Goal: Information Seeking & Learning: Compare options

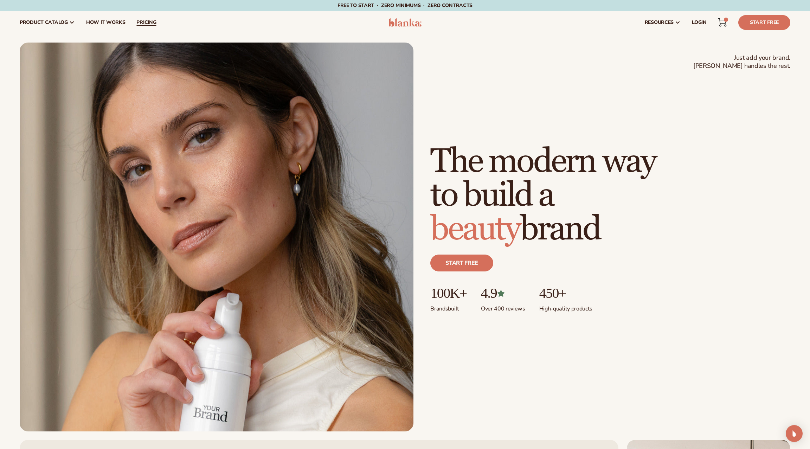
click at [146, 20] on span "pricing" at bounding box center [146, 23] width 20 height 6
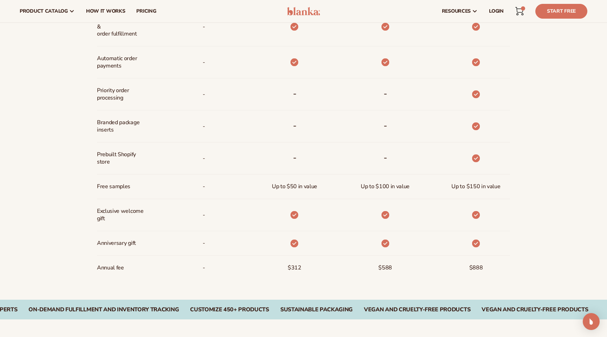
scroll to position [433, 0]
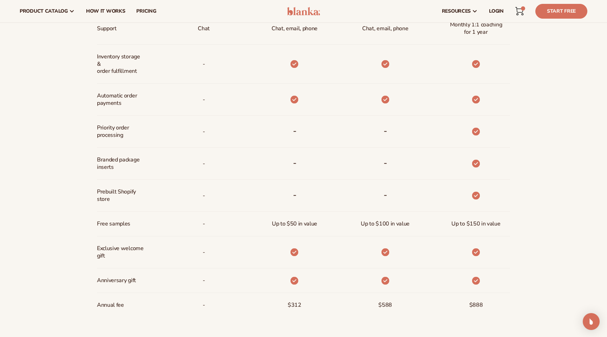
click at [292, 220] on span "Up to $50 in value" at bounding box center [294, 223] width 45 height 13
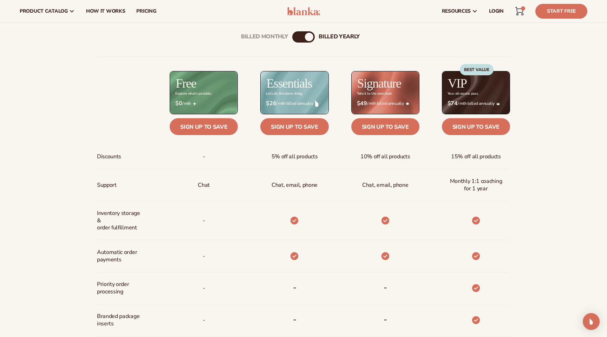
scroll to position [265, 0]
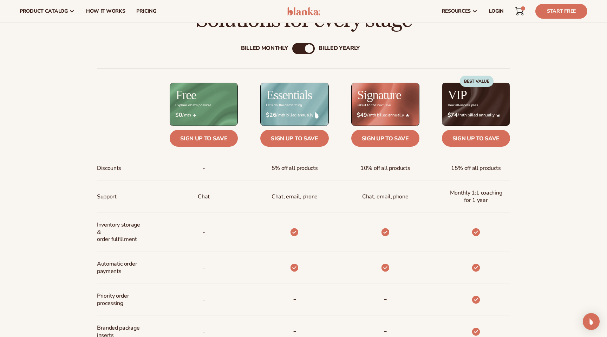
click at [272, 45] on div "Billed Monthly" at bounding box center [264, 48] width 47 height 7
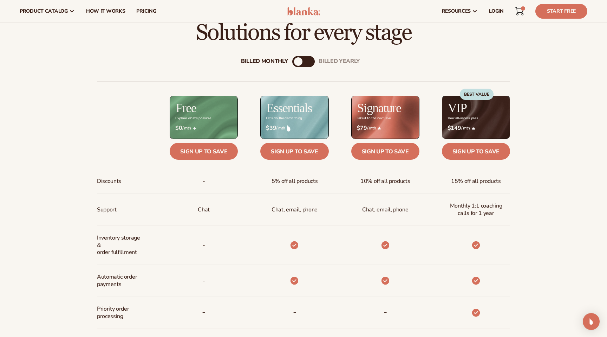
scroll to position [228, 0]
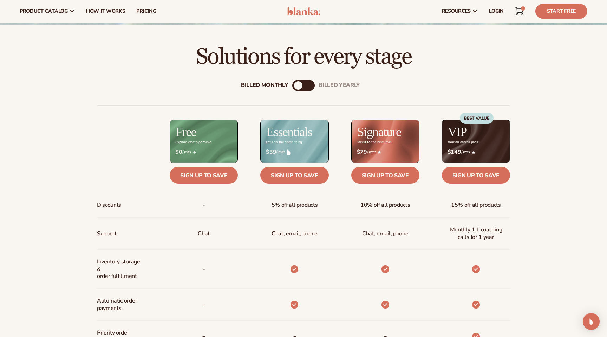
click at [338, 79] on div "Billed Monthly billed Yearly Billed Monthly billed Yearly Discounts Support Inv…" at bounding box center [303, 304] width 453 height 471
click at [335, 86] on div "billed Yearly" at bounding box center [339, 85] width 41 height 7
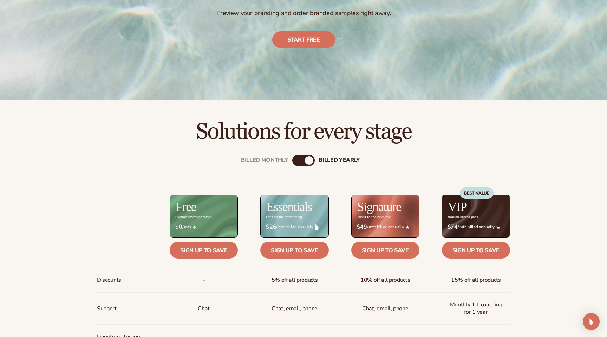
scroll to position [154, 0]
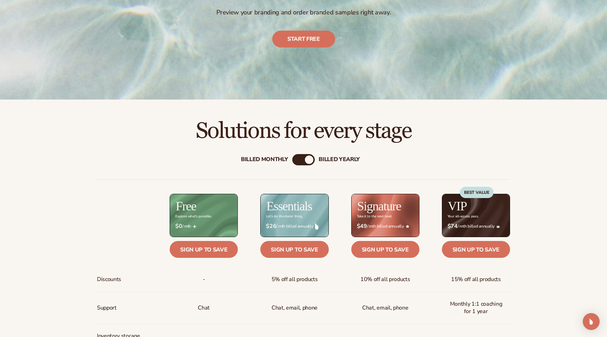
click at [271, 159] on div "Billed Monthly" at bounding box center [264, 159] width 47 height 7
click at [326, 160] on div "billed Yearly" at bounding box center [339, 159] width 41 height 7
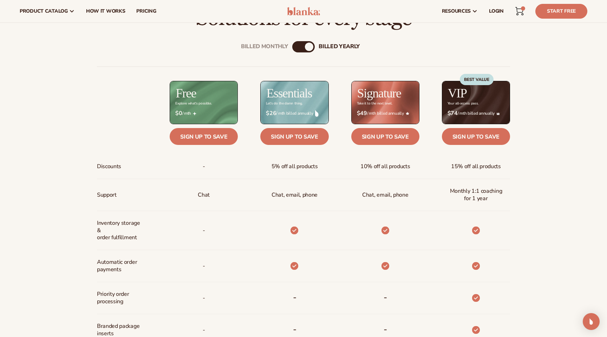
scroll to position [266, 0]
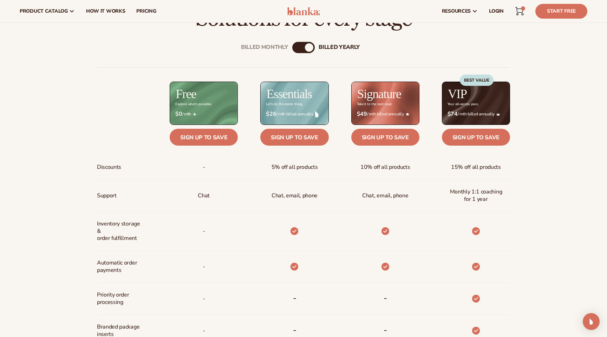
click at [285, 42] on div "Billed Monthly billed Yearly Billed Monthly billed Yearly Discounts Support Inv…" at bounding box center [303, 267] width 453 height 473
click at [276, 46] on div "Billed Monthly" at bounding box center [264, 47] width 47 height 7
click at [335, 48] on div "billed Yearly" at bounding box center [339, 47] width 41 height 7
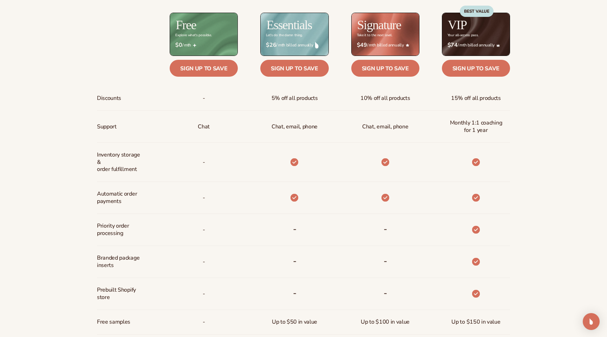
scroll to position [369, 0]
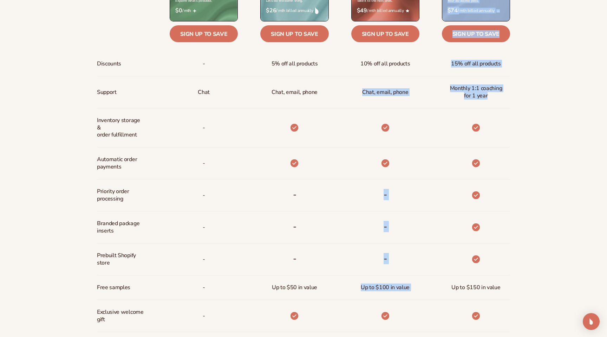
drag, startPoint x: 337, startPoint y: 79, endPoint x: 531, endPoint y: 95, distance: 194.7
click at [531, 95] on div "Billed Monthly billed Yearly Billed Monthly billed Yearly Discounts Support Inv…" at bounding box center [303, 163] width 607 height 473
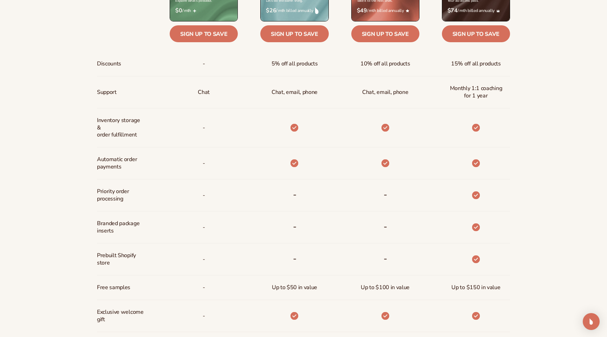
click at [530, 97] on div "Billed Monthly billed Yearly Billed Monthly billed Yearly Discounts Support Inv…" at bounding box center [303, 163] width 607 height 473
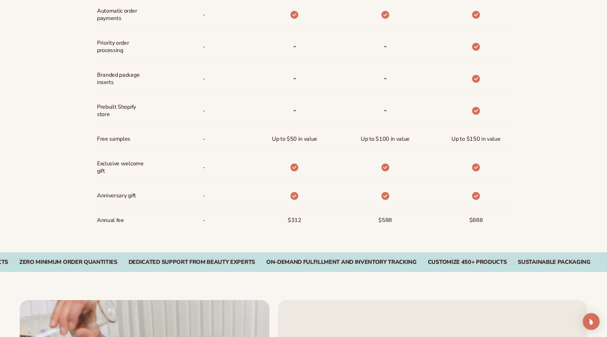
scroll to position [520, 0]
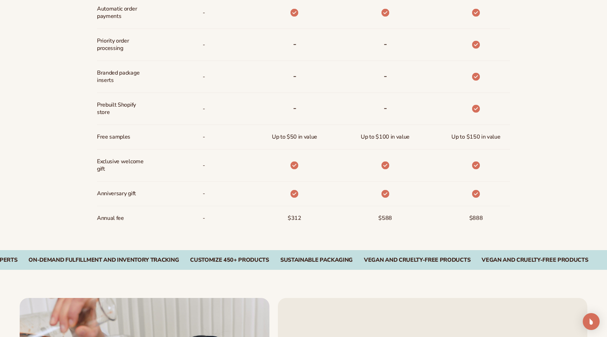
click at [483, 201] on div at bounding box center [476, 193] width 19 height 24
click at [498, 201] on div at bounding box center [465, 193] width 91 height 25
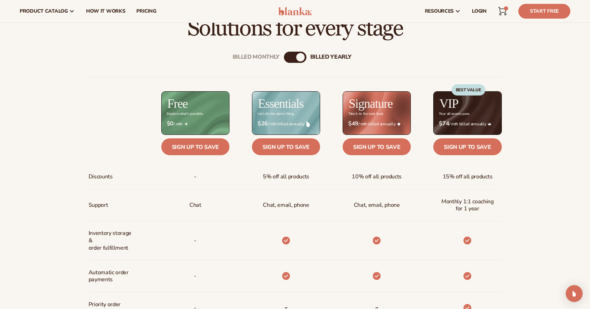
scroll to position [249, 0]
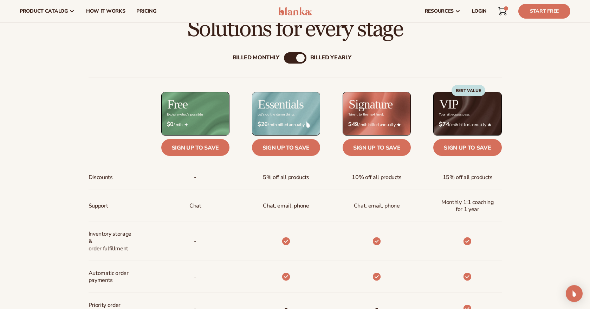
click at [255, 61] on div "Billed Monthly" at bounding box center [256, 58] width 47 height 7
click at [323, 59] on div "billed Yearly" at bounding box center [330, 58] width 41 height 7
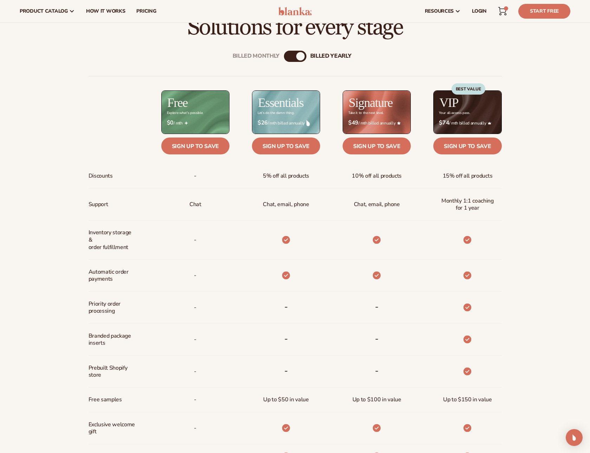
scroll to position [237, 0]
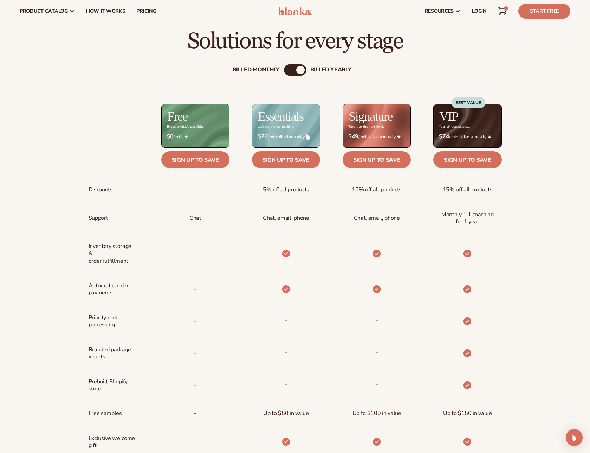
click at [269, 72] on div "Billed Monthly" at bounding box center [256, 70] width 47 height 7
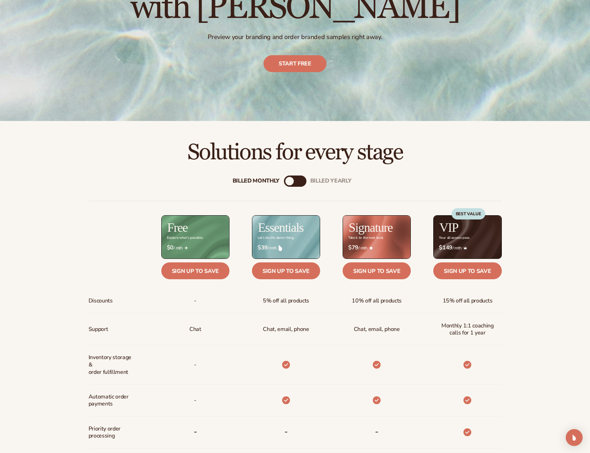
scroll to position [0, 0]
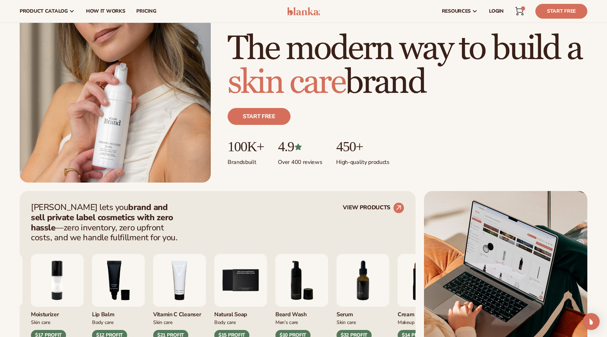
scroll to position [33, 0]
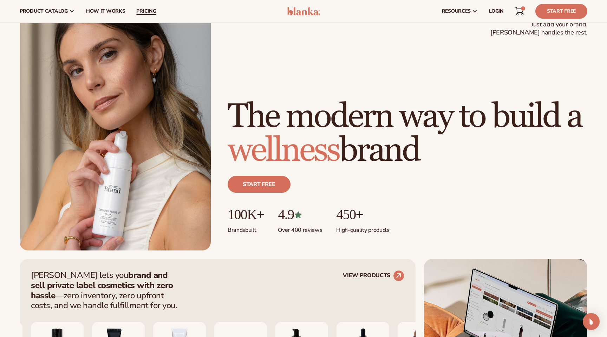
click at [155, 8] on span "pricing" at bounding box center [146, 11] width 20 height 6
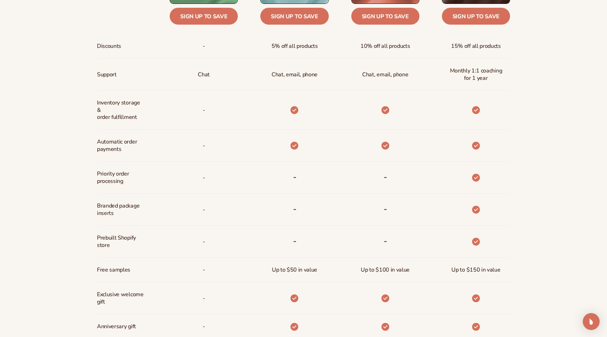
scroll to position [392, 0]
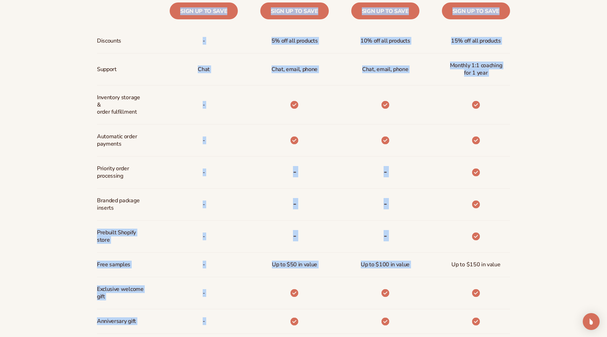
drag, startPoint x: 92, startPoint y: 230, endPoint x: 522, endPoint y: 218, distance: 430.1
click at [522, 218] on div "Billed Monthly billed Yearly Billed Monthly billed Yearly Discounts Support Inv…" at bounding box center [303, 140] width 453 height 473
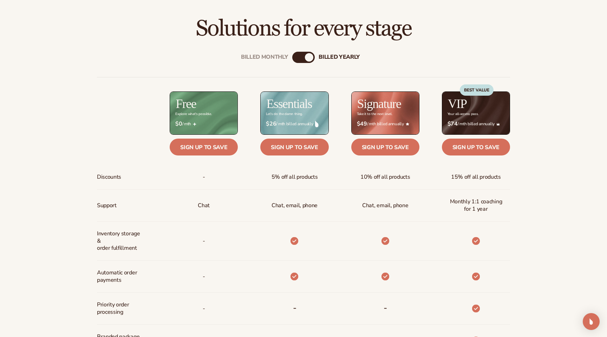
scroll to position [252, 0]
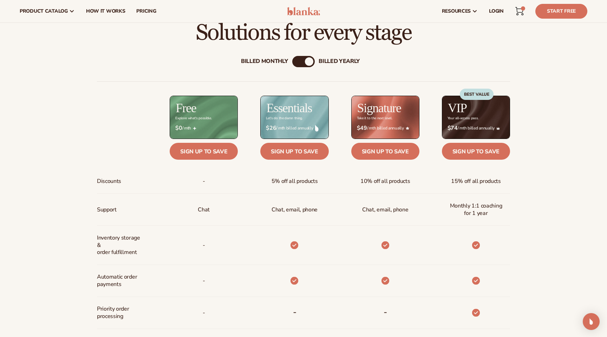
click at [282, 58] on div "Billed Monthly" at bounding box center [264, 61] width 47 height 7
click at [333, 59] on div "billed Yearly" at bounding box center [339, 61] width 41 height 7
click at [279, 59] on div "Billed Monthly" at bounding box center [264, 61] width 47 height 7
click at [342, 62] on div "billed Yearly" at bounding box center [339, 61] width 41 height 7
click at [380, 68] on div "Billed Monthly billed Yearly Billed Monthly billed Yearly Discounts Support Inv…" at bounding box center [303, 281] width 453 height 473
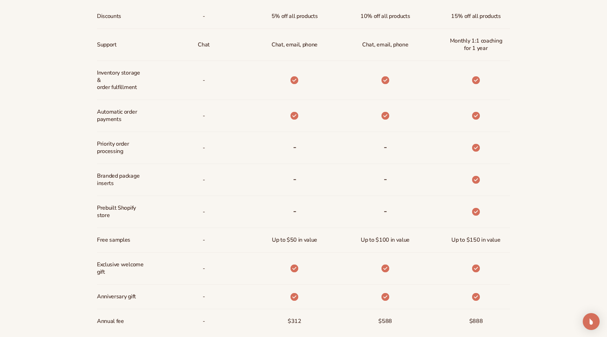
scroll to position [417, 0]
